Goal: Task Accomplishment & Management: Use online tool/utility

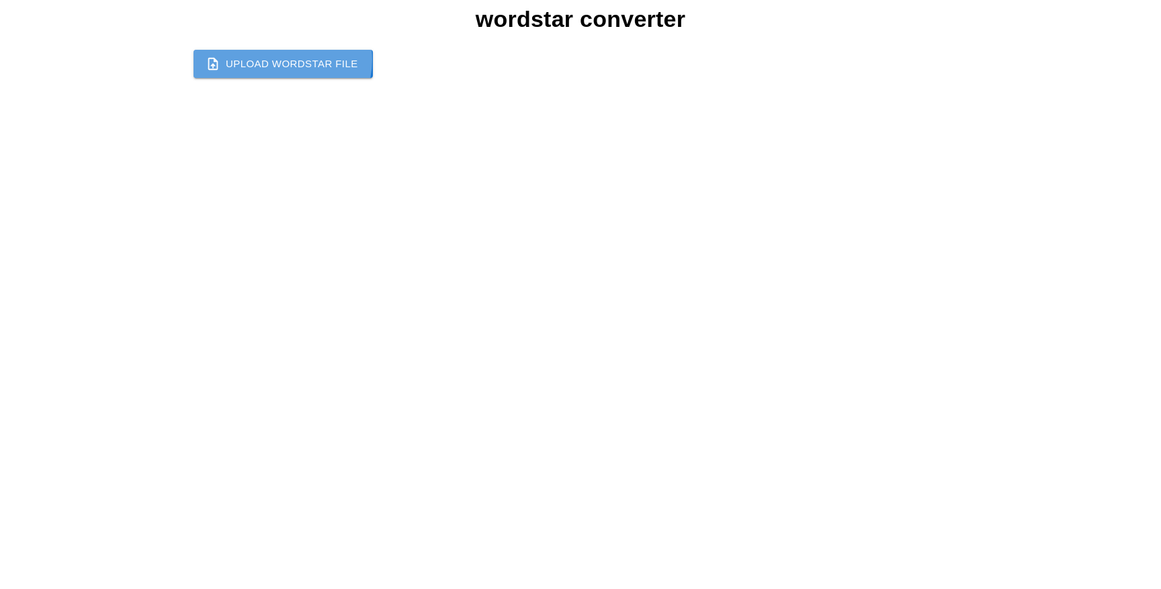
click at [282, 60] on label "Upload Wordstar File" at bounding box center [283, 64] width 179 height 28
click at [0, 0] on input "Upload Wordstar File" at bounding box center [0, 0] width 0 height 0
click at [236, 54] on label "Upload Wordstar File" at bounding box center [283, 64] width 179 height 28
click at [0, 0] on input "Upload Wordstar File" at bounding box center [0, 0] width 0 height 0
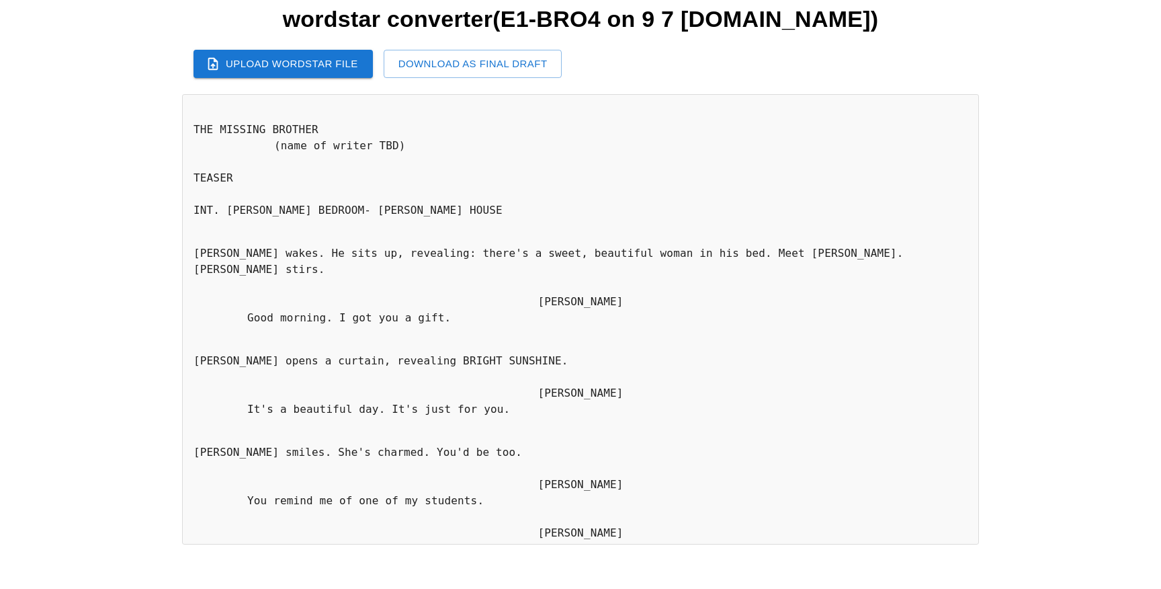
click at [505, 67] on button "Download as Final Draft" at bounding box center [473, 64] width 179 height 28
